Goal: Ask a question

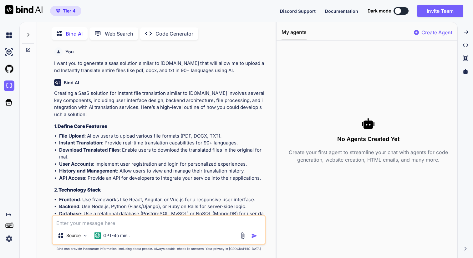
scroll to position [3, 0]
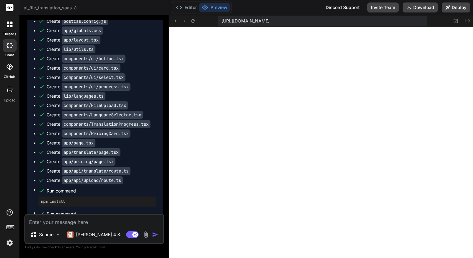
scroll to position [398, 0]
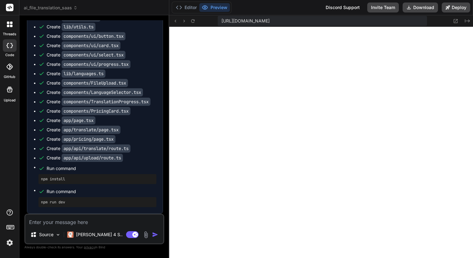
click at [216, 7] on button "Preview" at bounding box center [214, 7] width 31 height 9
click at [210, 8] on button "Preview" at bounding box center [214, 7] width 31 height 9
click at [188, 8] on button "Editor" at bounding box center [186, 7] width 26 height 9
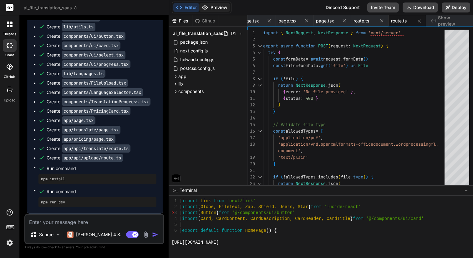
click at [216, 7] on button "Preview" at bounding box center [214, 7] width 31 height 9
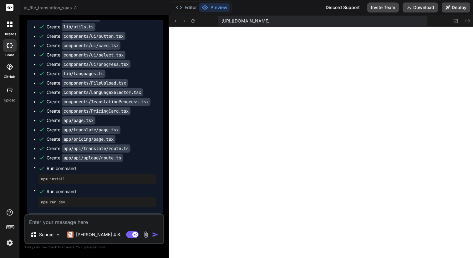
click at [147, 236] on img at bounding box center [145, 235] width 7 height 7
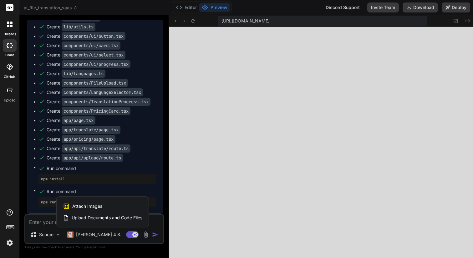
click at [83, 208] on span "Attach Images" at bounding box center [87, 206] width 30 height 6
type textarea "x"
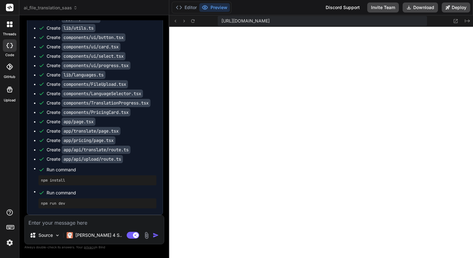
type input "C:\fakepath\Screenshot 2025-09-25 at 11.22.50.png"
type textarea "x"
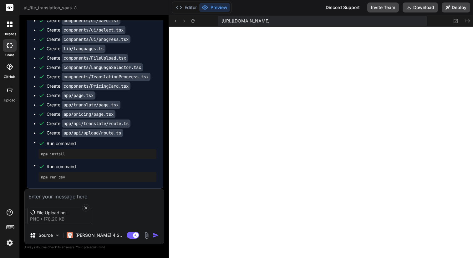
click at [49, 196] on textarea at bounding box center [94, 194] width 139 height 11
type textarea "I"
type textarea "x"
type textarea "I"
type textarea "x"
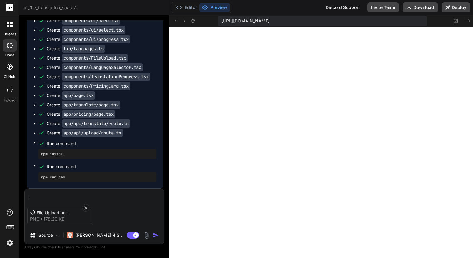
type textarea "I g"
type textarea "x"
type textarea "I go"
type textarea "x"
type textarea "I got"
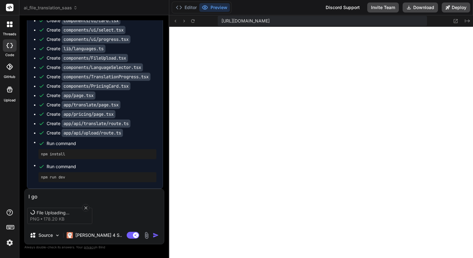
type textarea "x"
type textarea "I got"
type textarea "x"
type textarea "I got t"
type textarea "x"
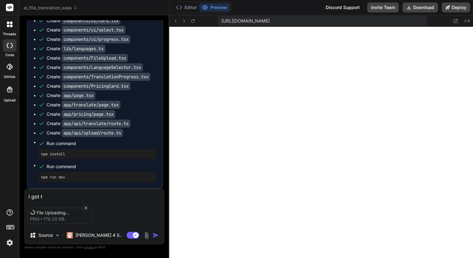
type textarea "I got th"
type textarea "x"
type textarea "I got thi"
type textarea "x"
type textarea "I got this"
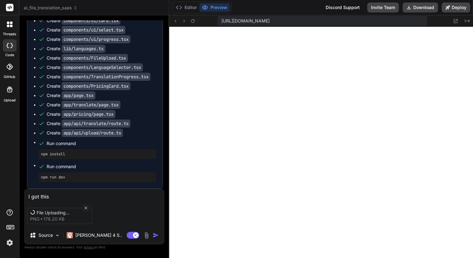
type textarea "x"
type textarea "I got this"
type textarea "x"
type textarea "I got this f"
type textarea "x"
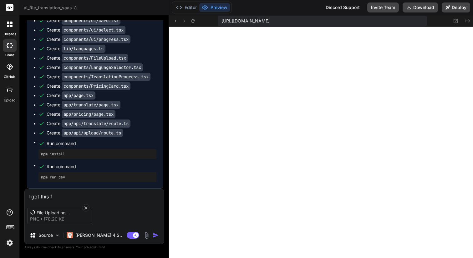
type textarea "I got this fo"
type textarea "x"
type textarea "I got this fol"
type textarea "x"
type textarea "I got this foll"
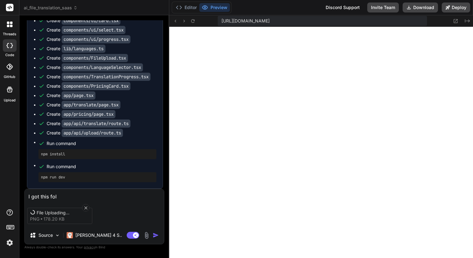
type textarea "x"
type textarea "I got this follo"
type textarea "x"
type textarea "I got this follow"
type textarea "x"
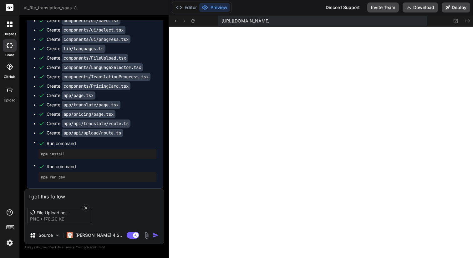
type textarea "I got this followi"
type textarea "x"
type textarea "I got this followin"
type textarea "x"
type textarea "I got this following"
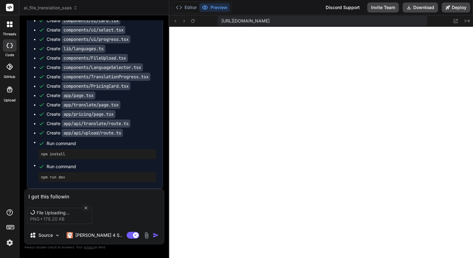
type textarea "x"
type textarea "I got this following"
type textarea "x"
type textarea "I got this following e"
type textarea "x"
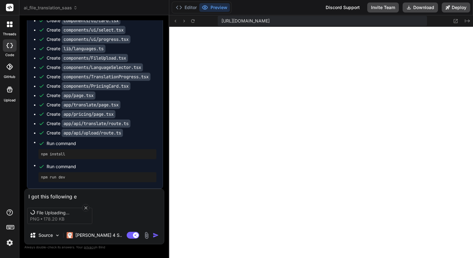
type textarea "I got this following er"
type textarea "x"
type textarea "I got this following err"
type textarea "x"
type textarea "I got this following erro"
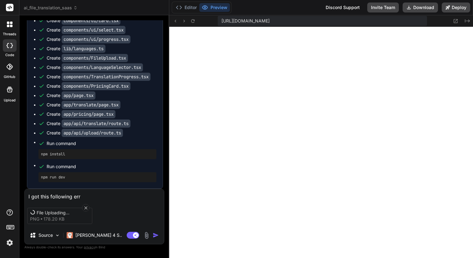
type textarea "x"
type textarea "I got this following error"
type textarea "x"
type textarea "I got this following error"
type textarea "x"
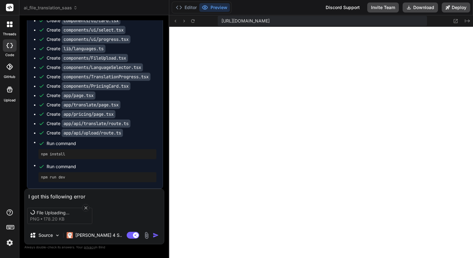
type textarea "I got this following error m"
type textarea "x"
type textarea "I got this following error me"
type textarea "x"
type textarea "I got this following error mea"
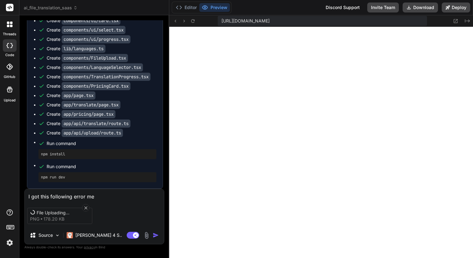
type textarea "x"
type textarea "I got this following error meaa"
type textarea "x"
type textarea "I got this following error meaas"
type textarea "x"
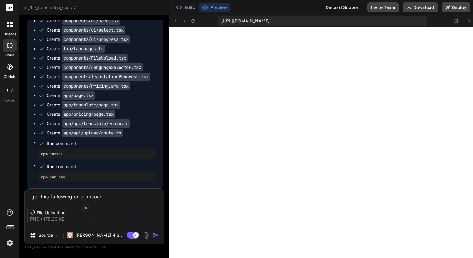
type textarea "I got this following error meaasg"
type textarea "x"
type textarea "I got this following error meaasge"
type textarea "x"
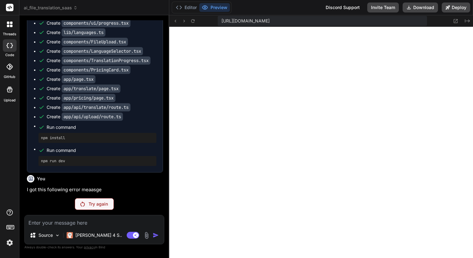
scroll to position [439, 0]
click at [98, 234] on p "Claude 4 S.." at bounding box center [98, 236] width 47 height 6
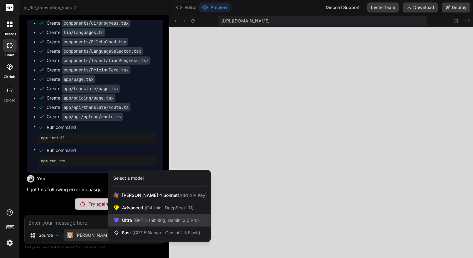
click at [129, 219] on span "Ultra (GPT-5 thinking, Gemini 2.5 Pro)" at bounding box center [160, 221] width 77 height 6
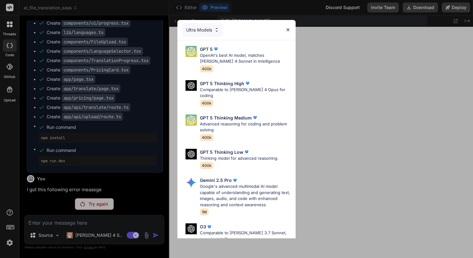
click at [222, 124] on p "Advanced reasoning for coding and problem solving" at bounding box center [245, 127] width 91 height 12
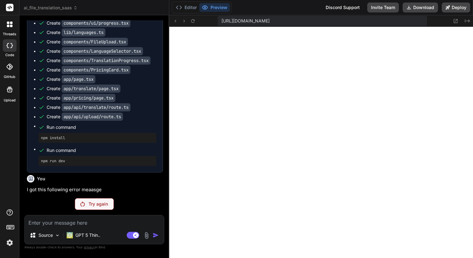
click at [96, 207] on p "Try again" at bounding box center [97, 204] width 19 height 6
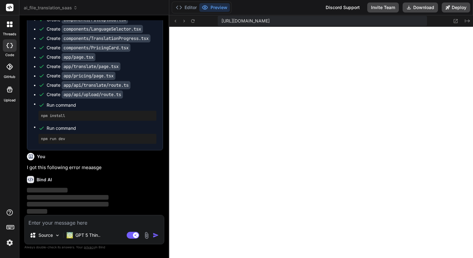
scroll to position [462, 0]
click at [58, 235] on img at bounding box center [57, 235] width 5 height 5
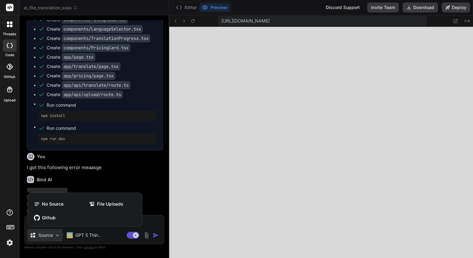
drag, startPoint x: 218, startPoint y: 57, endPoint x: 281, endPoint y: 71, distance: 63.8
click at [281, 71] on div at bounding box center [236, 129] width 473 height 258
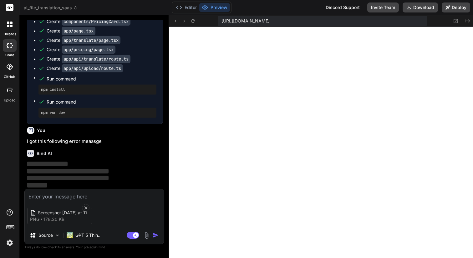
type textarea "x"
